Goal: Register for event/course

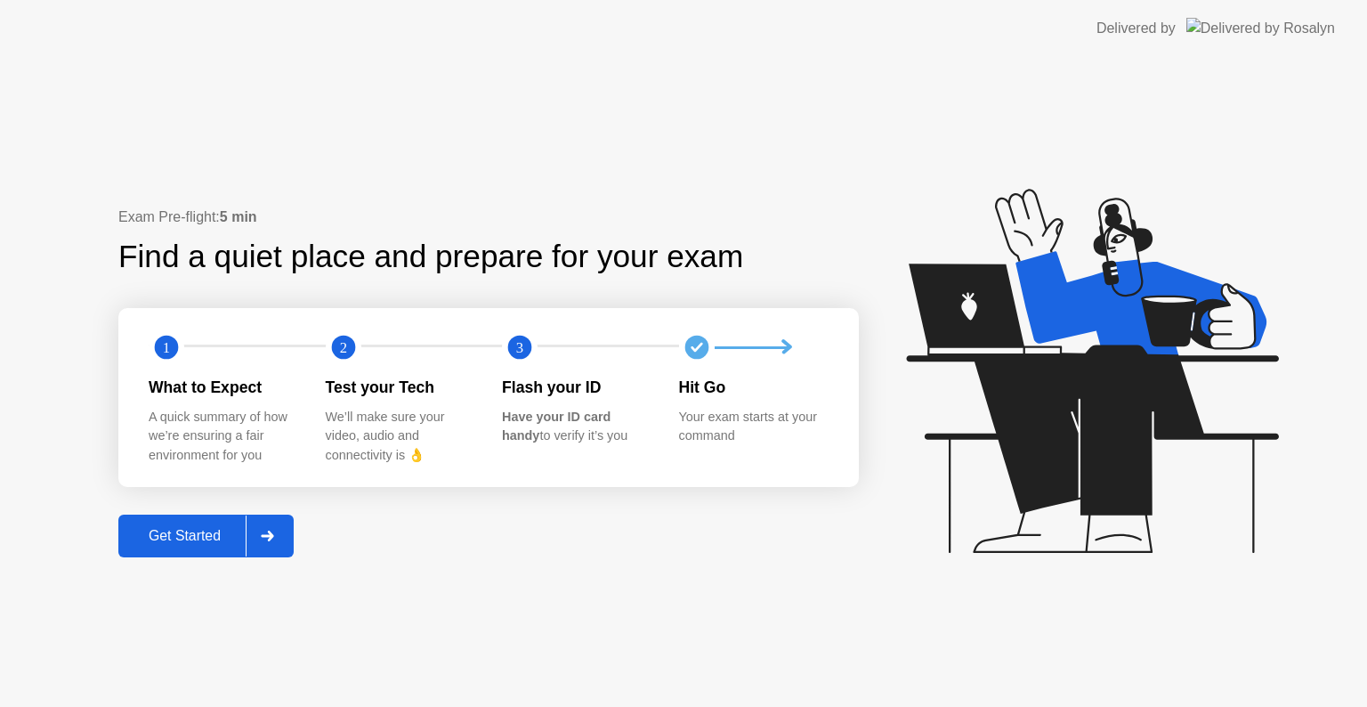
click at [182, 536] on div "Get Started" at bounding box center [185, 536] width 122 height 16
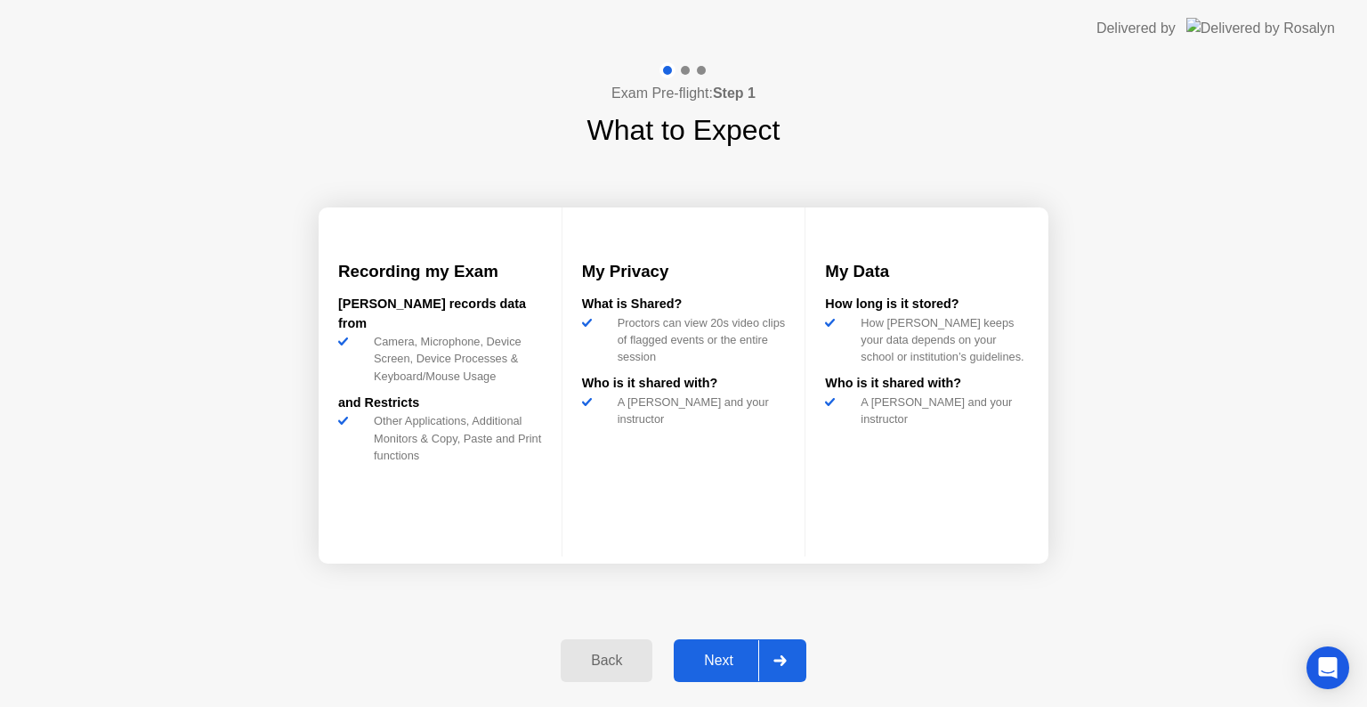
click at [730, 660] on div "Next" at bounding box center [718, 660] width 79 height 16
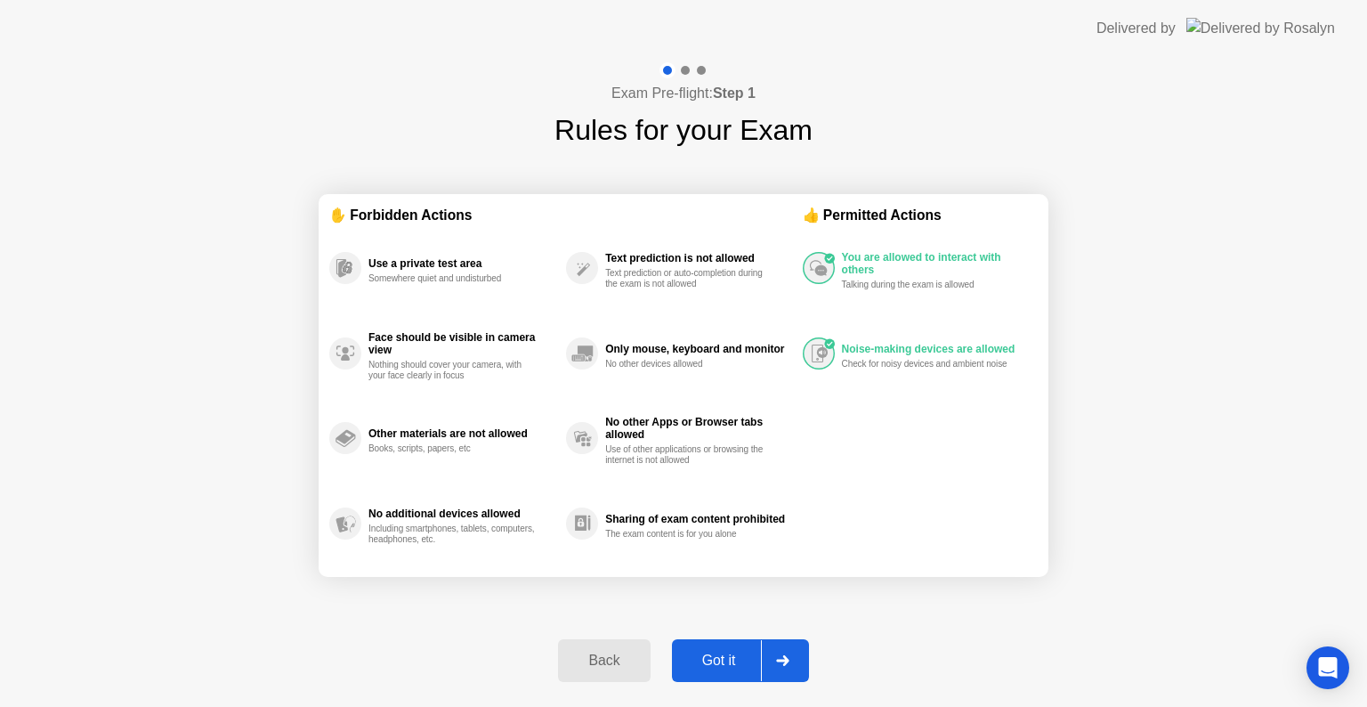
click at [714, 663] on div "Got it" at bounding box center [719, 660] width 84 height 16
select select "**********"
select select "*******"
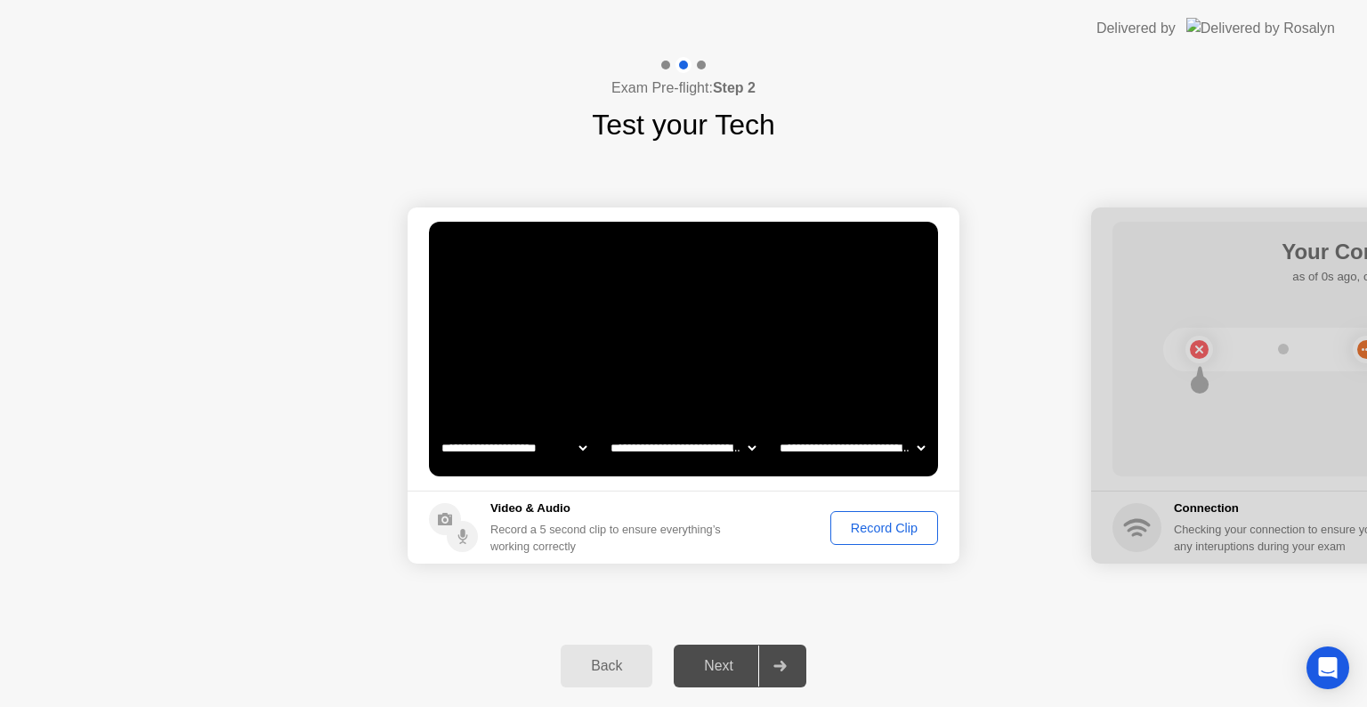
click at [883, 530] on div "Record Clip" at bounding box center [884, 528] width 95 height 14
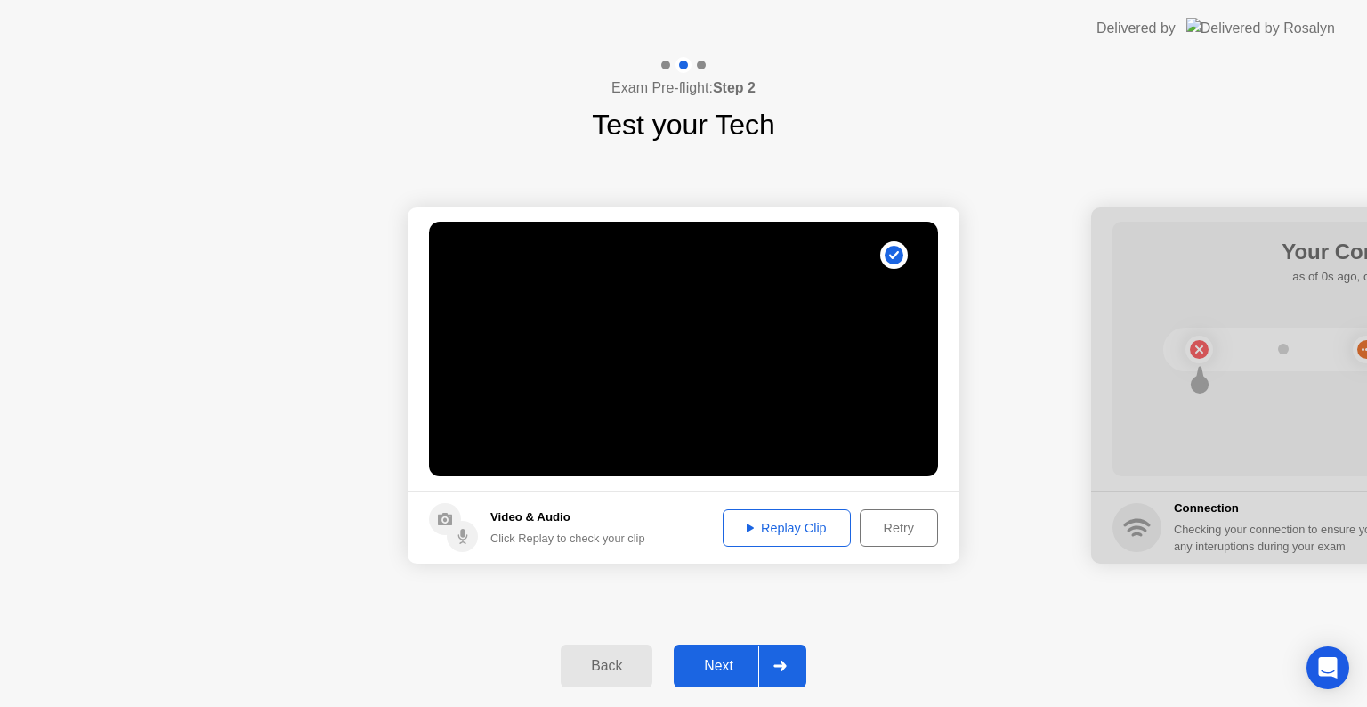
click at [785, 524] on div "Replay Clip" at bounding box center [787, 528] width 116 height 14
click at [712, 659] on div "Next" at bounding box center [718, 666] width 79 height 16
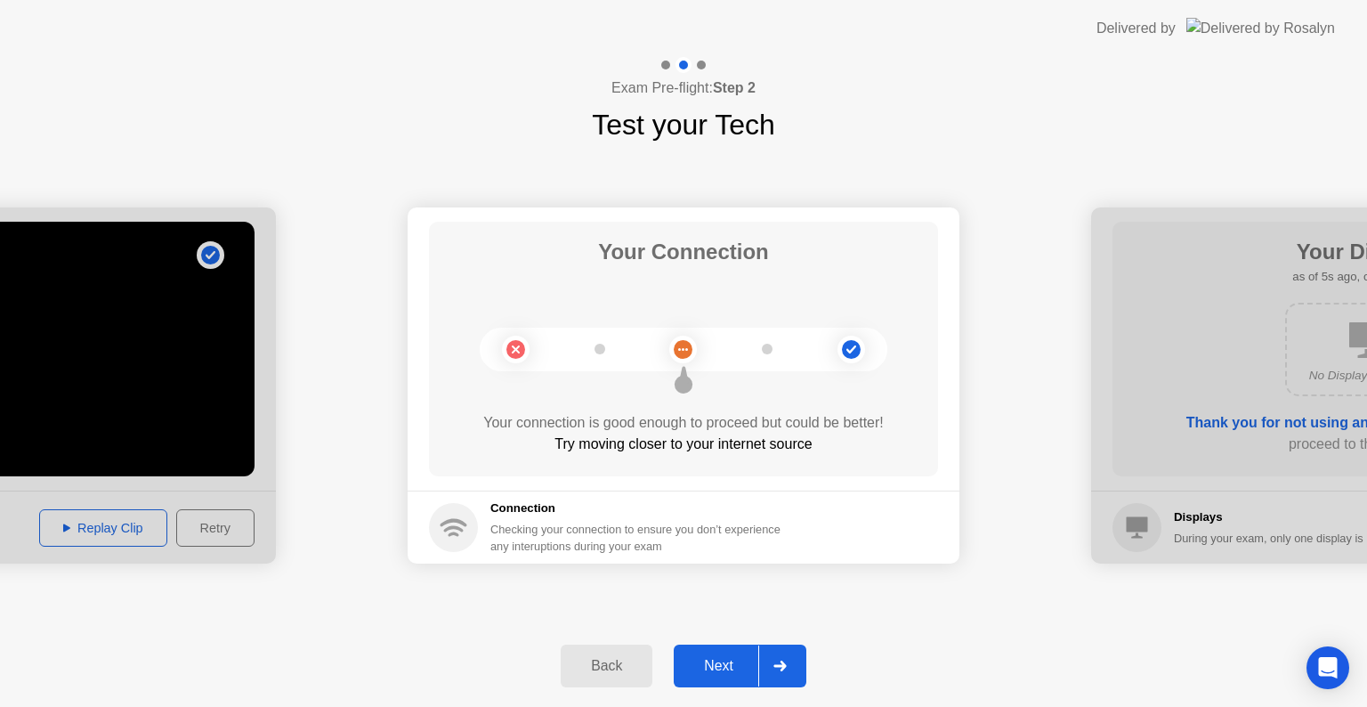
click at [706, 662] on div "Next" at bounding box center [718, 666] width 79 height 16
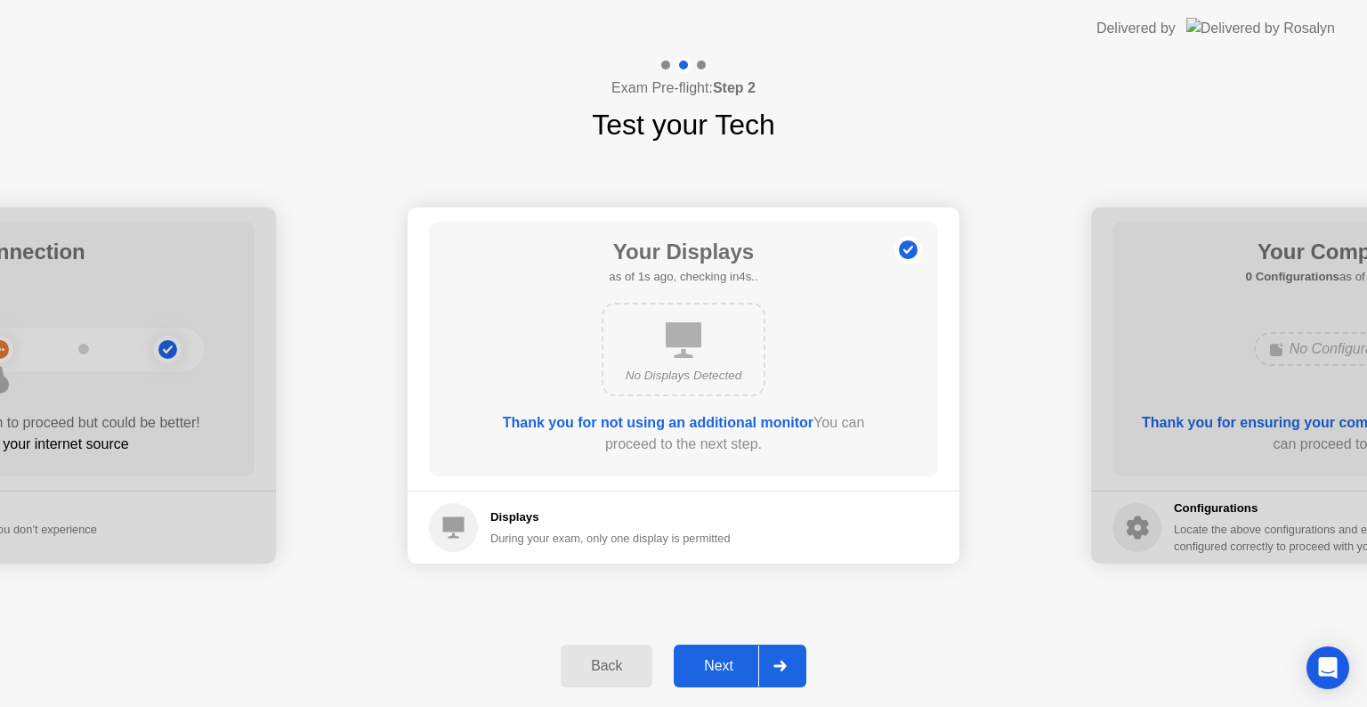
click at [703, 665] on div "Next" at bounding box center [718, 666] width 79 height 16
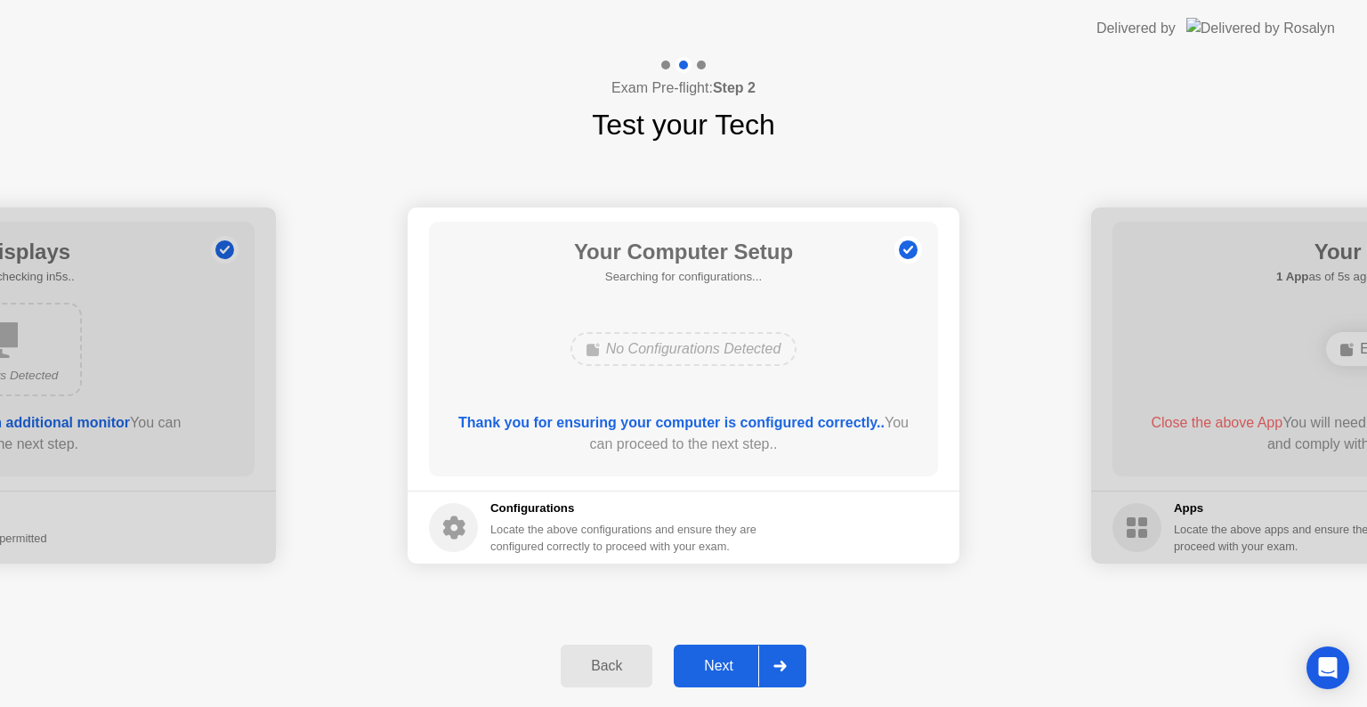
click at [719, 663] on div "Next" at bounding box center [718, 666] width 79 height 16
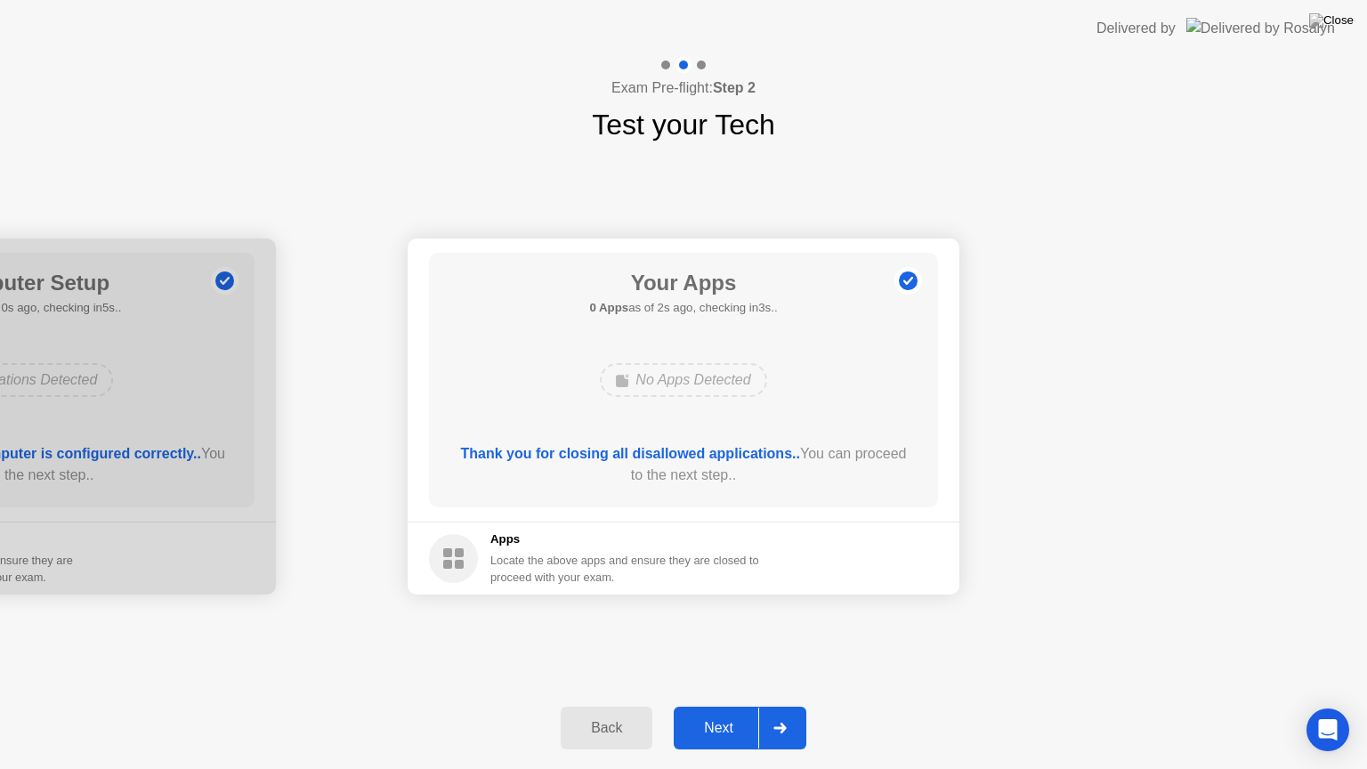
click at [718, 706] on div "Next" at bounding box center [718, 728] width 79 height 16
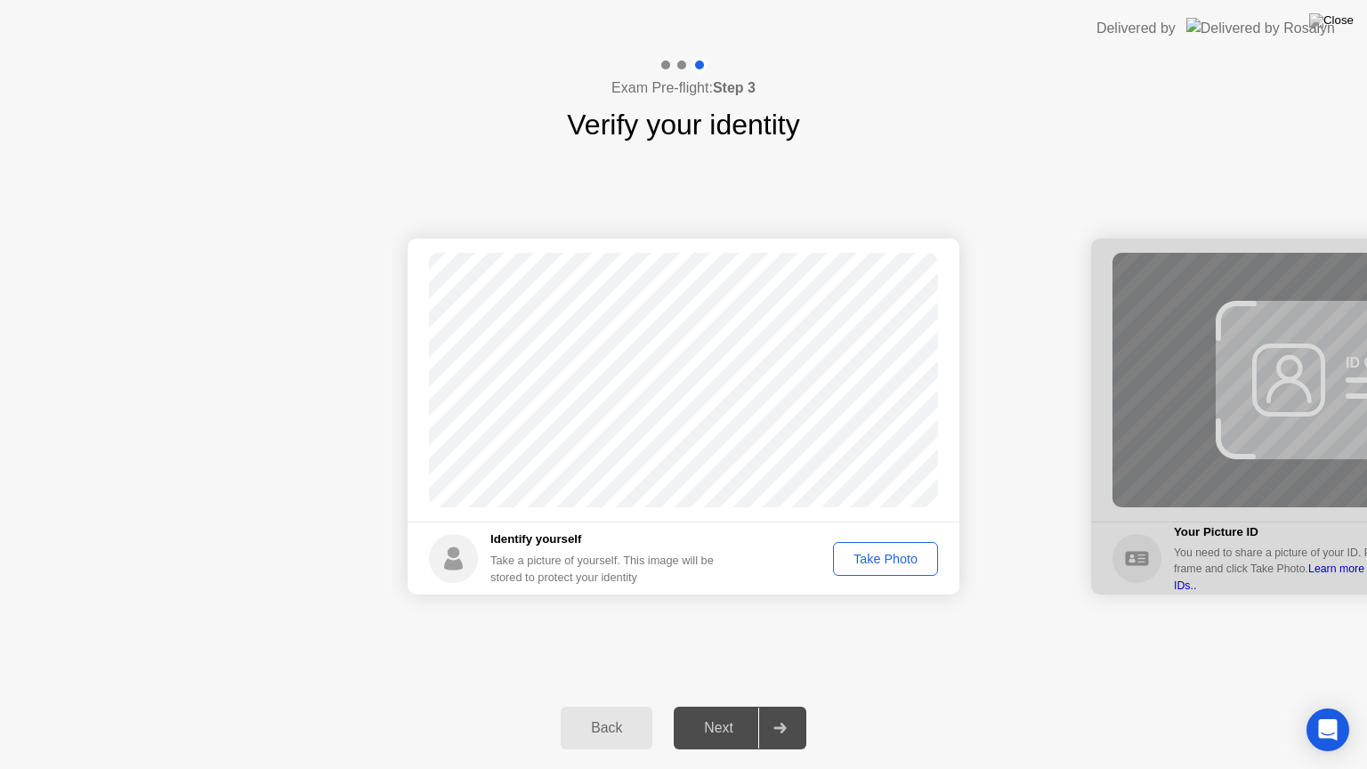
click at [864, 558] on div "Take Photo" at bounding box center [885, 559] width 93 height 14
click at [713, 706] on div "Next" at bounding box center [718, 728] width 79 height 16
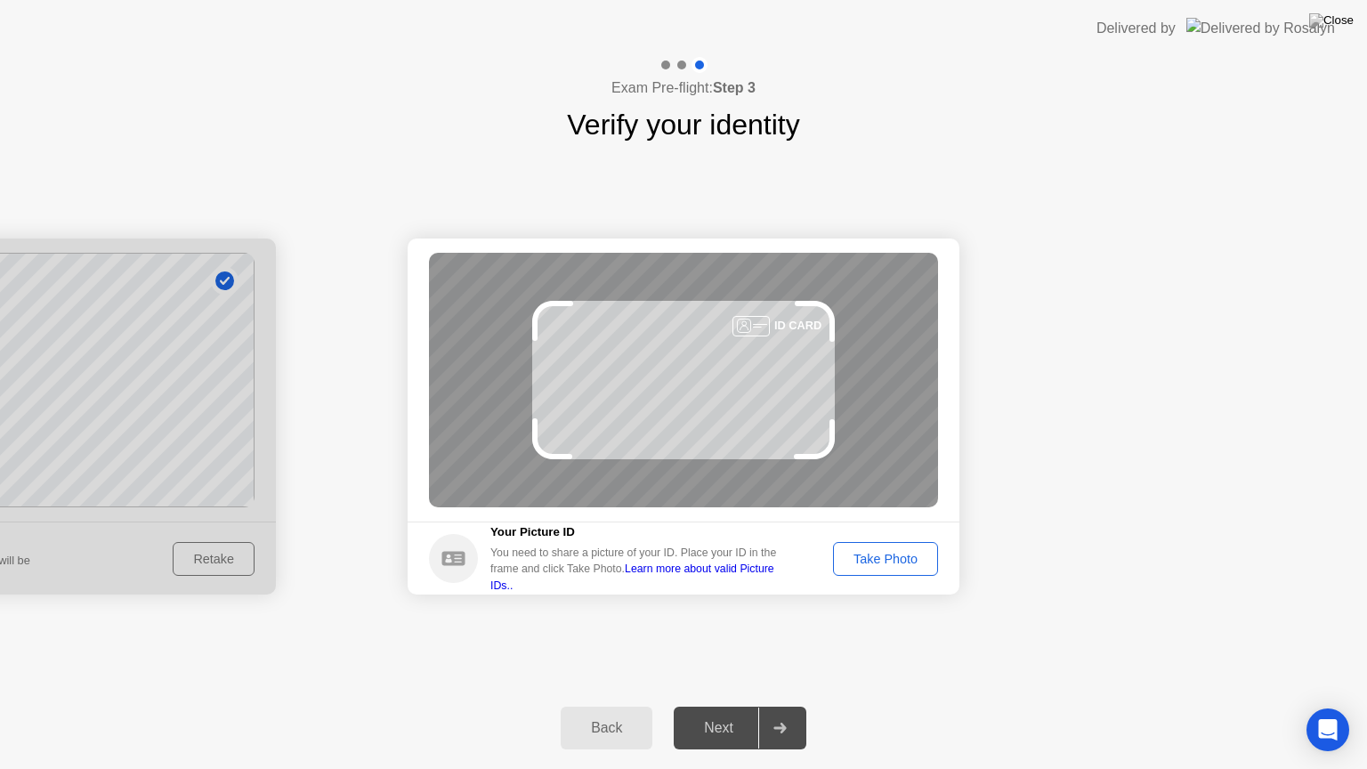
click at [864, 559] on div "Take Photo" at bounding box center [885, 559] width 93 height 14
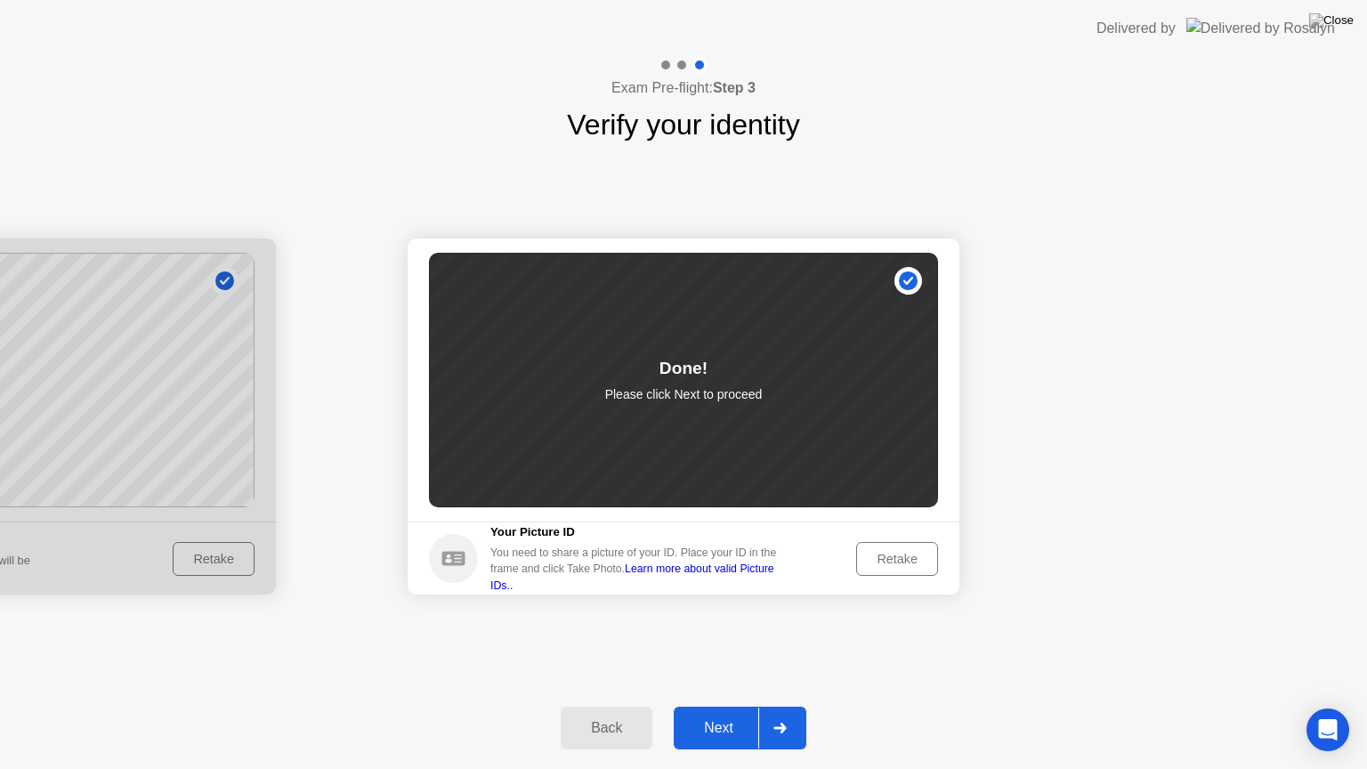
click at [723, 706] on div "Next" at bounding box center [718, 728] width 79 height 16
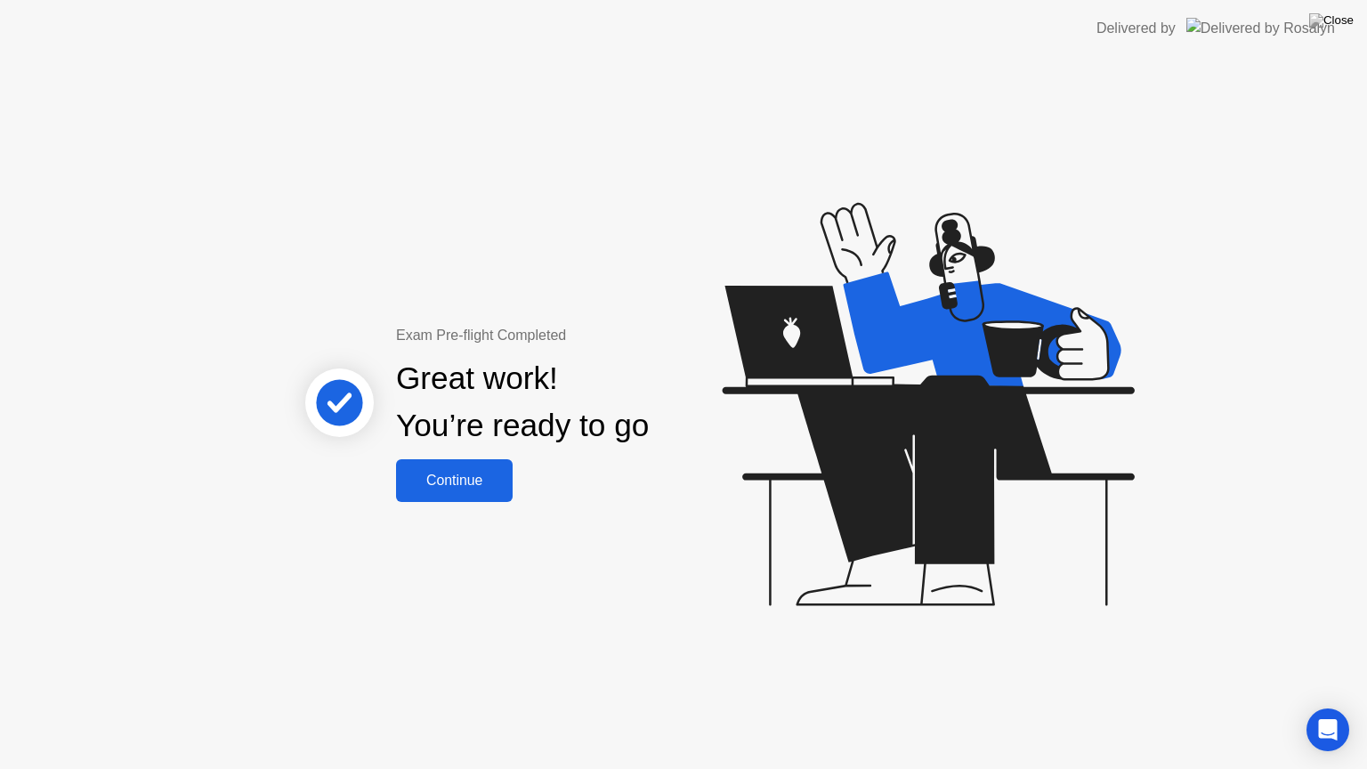
click at [457, 485] on div "Continue" at bounding box center [454, 481] width 106 height 16
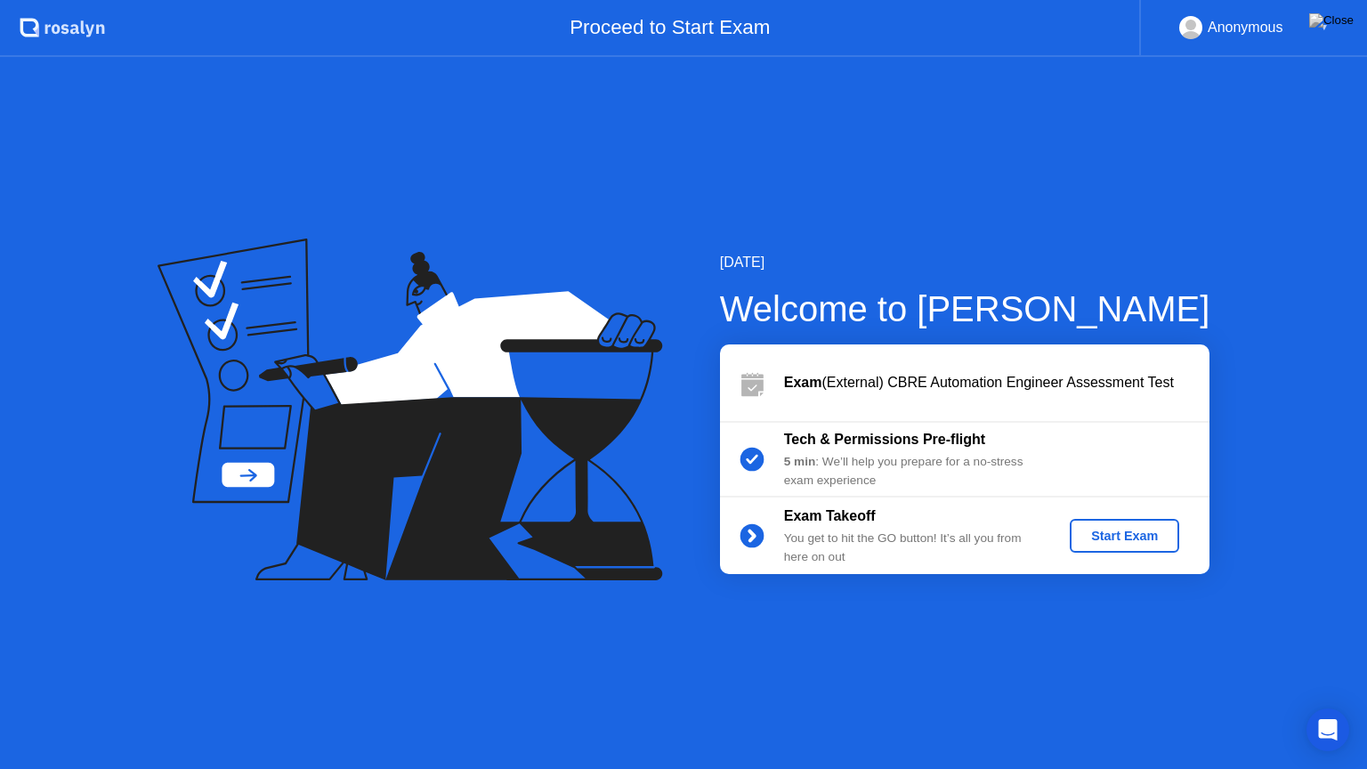
click at [1138, 536] on div "Start Exam" at bounding box center [1124, 536] width 95 height 14
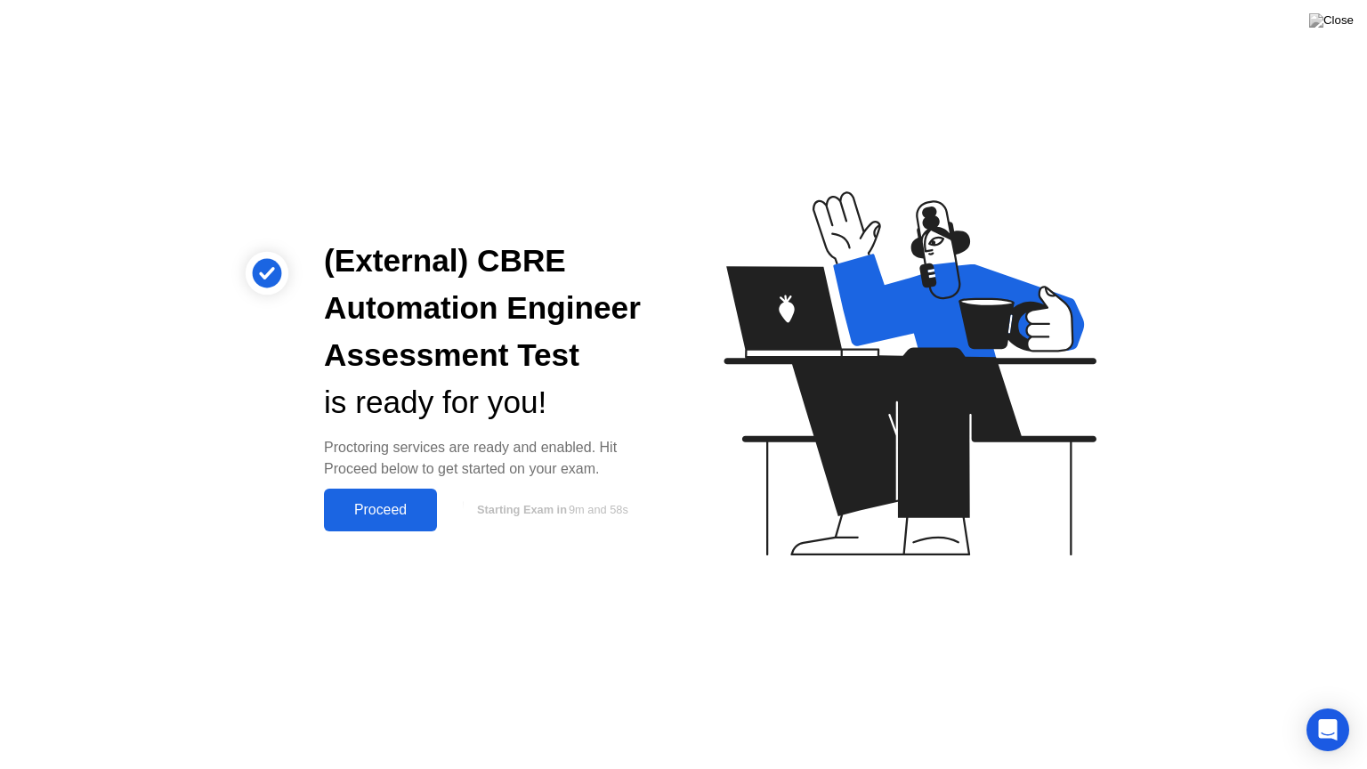
click at [388, 513] on div "Proceed" at bounding box center [380, 510] width 102 height 16
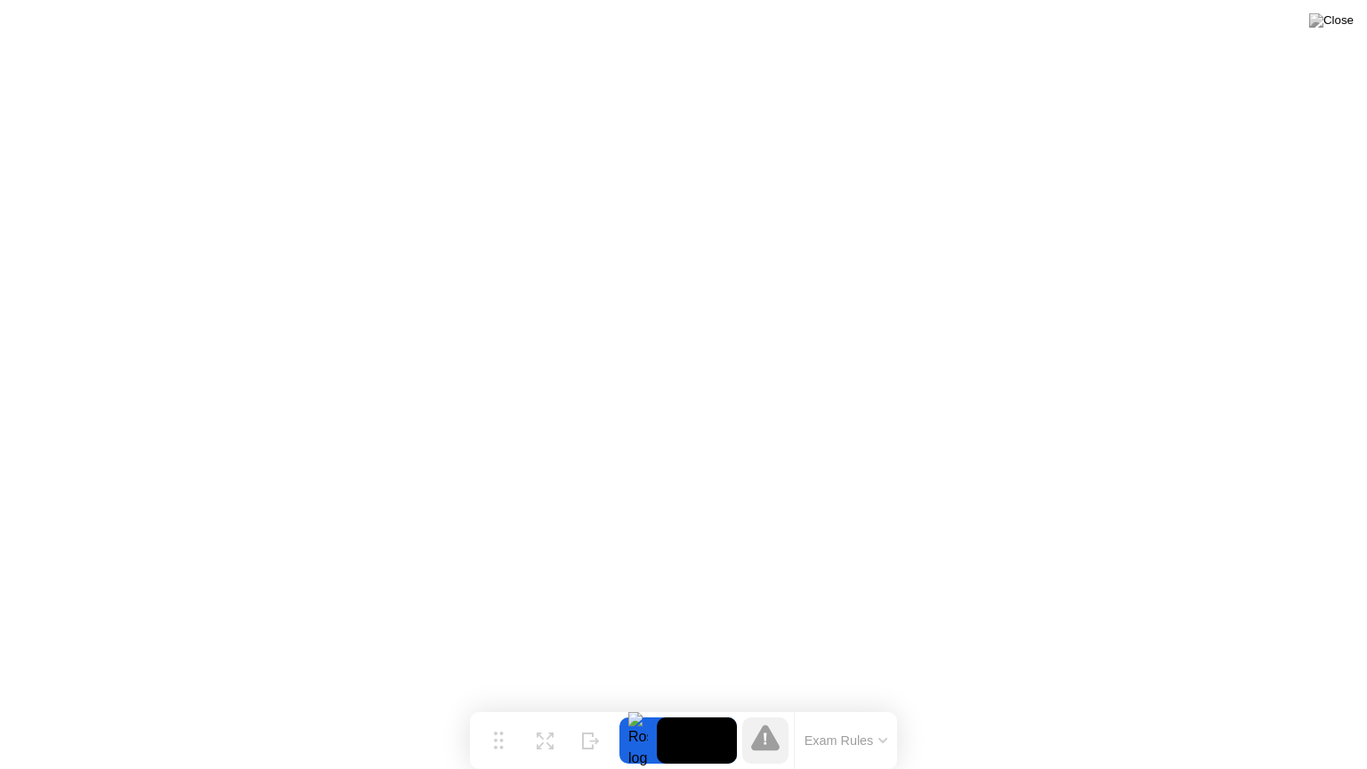
click at [636, 706] on div at bounding box center [637, 740] width 37 height 46
drag, startPoint x: 872, startPoint y: 734, endPoint x: 879, endPoint y: 741, distance: 9.5
click at [879, 706] on button "Exam Rules" at bounding box center [846, 741] width 94 height 16
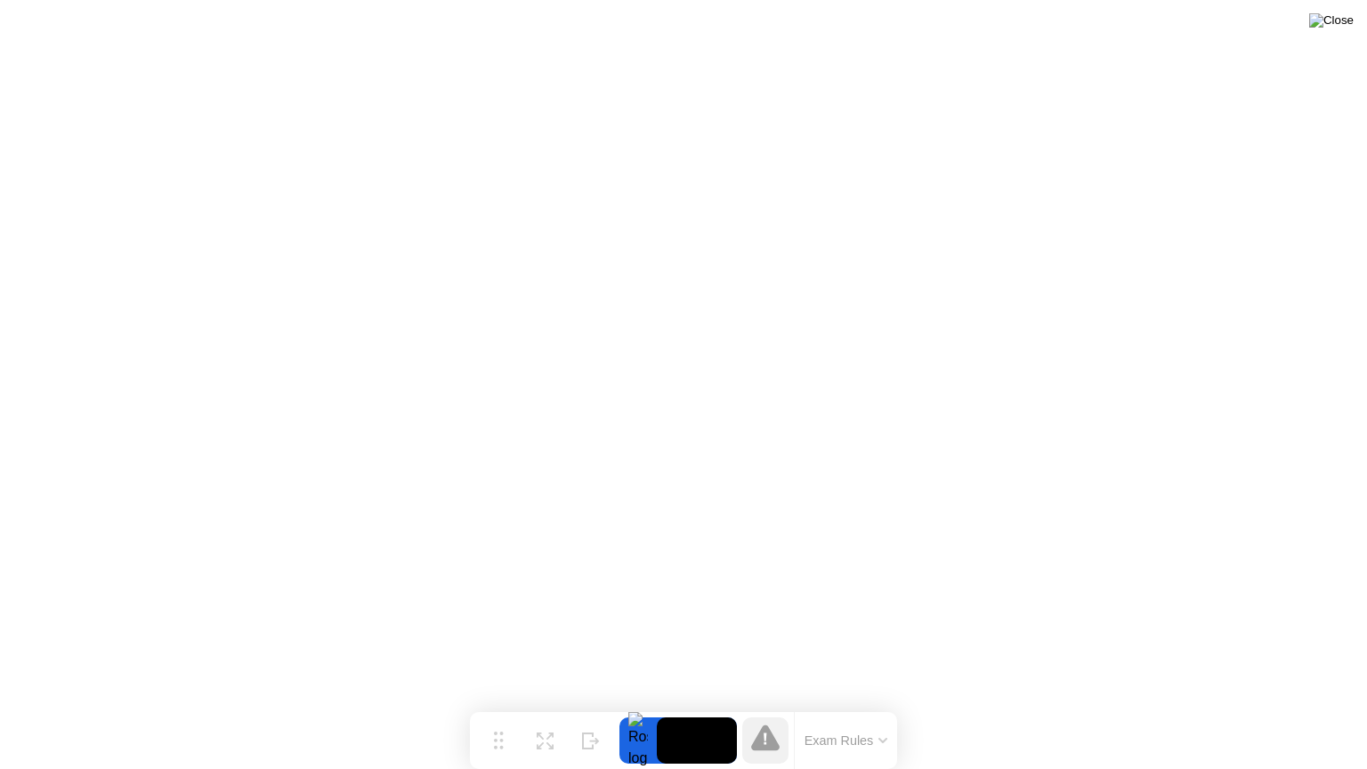
click at [1341, 24] on img at bounding box center [1331, 20] width 45 height 14
